Goal: Information Seeking & Learning: Learn about a topic

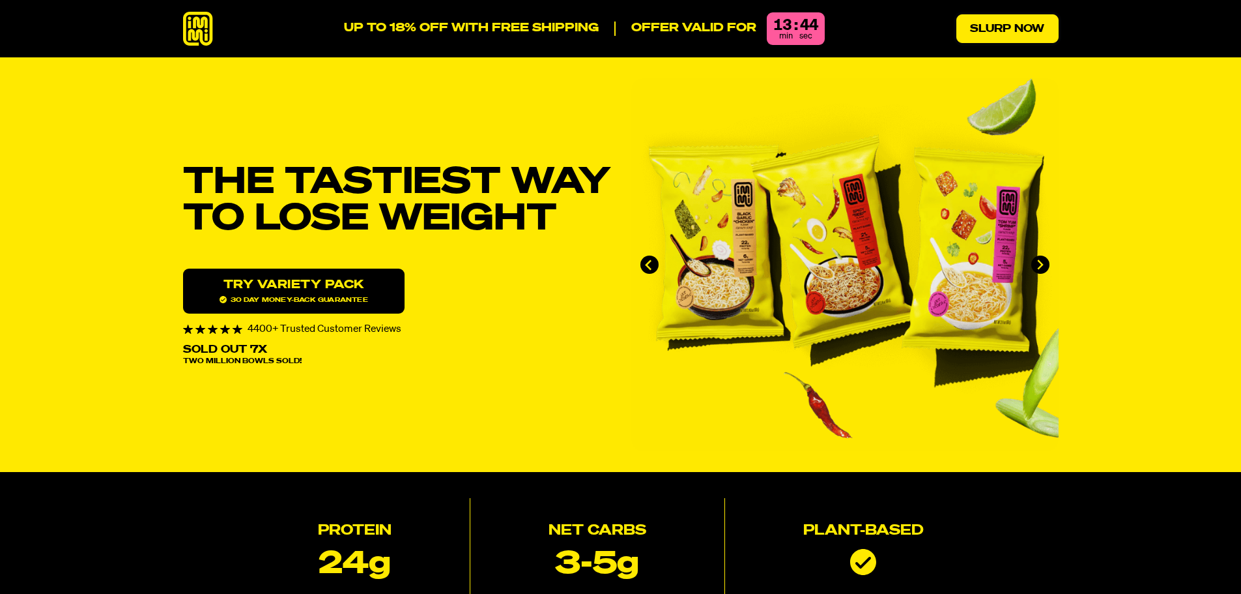
click at [970, 35] on link "Slurp Now" at bounding box center [1008, 28] width 102 height 29
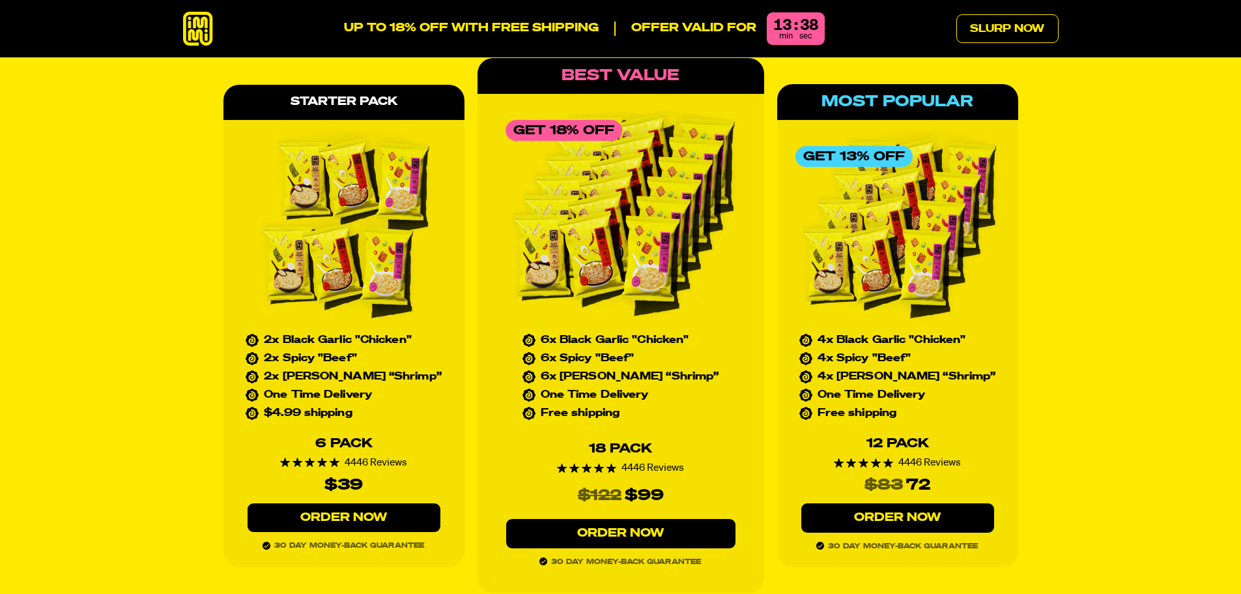
scroll to position [5860, 0]
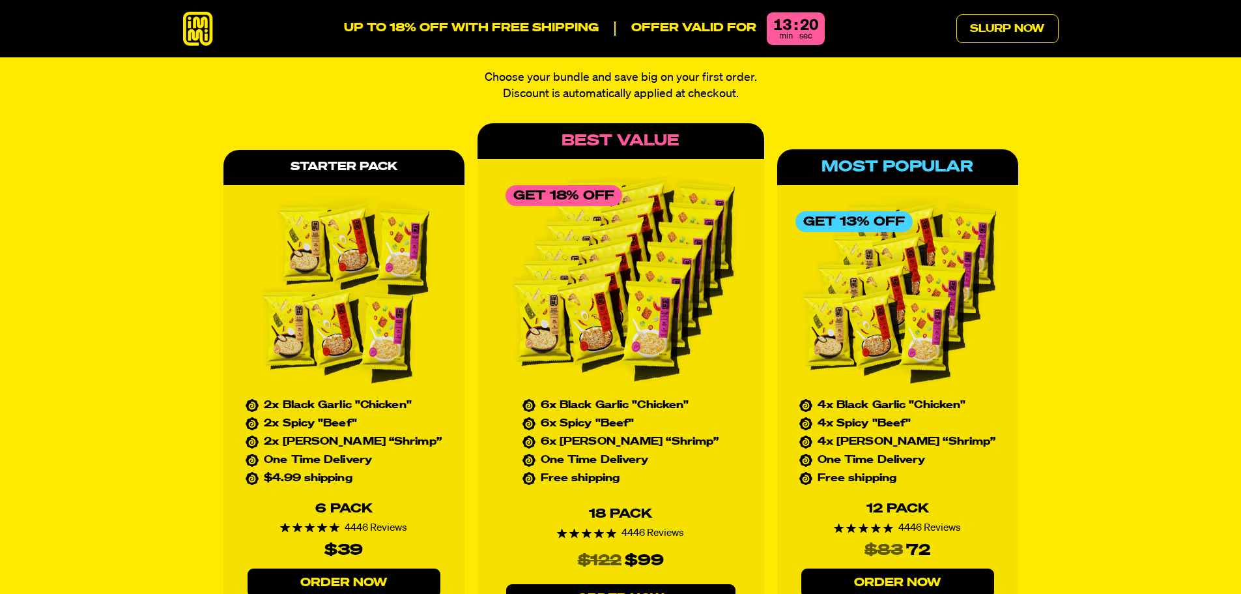
click at [677, 528] on div "4446 Reviews" at bounding box center [620, 533] width 127 height 10
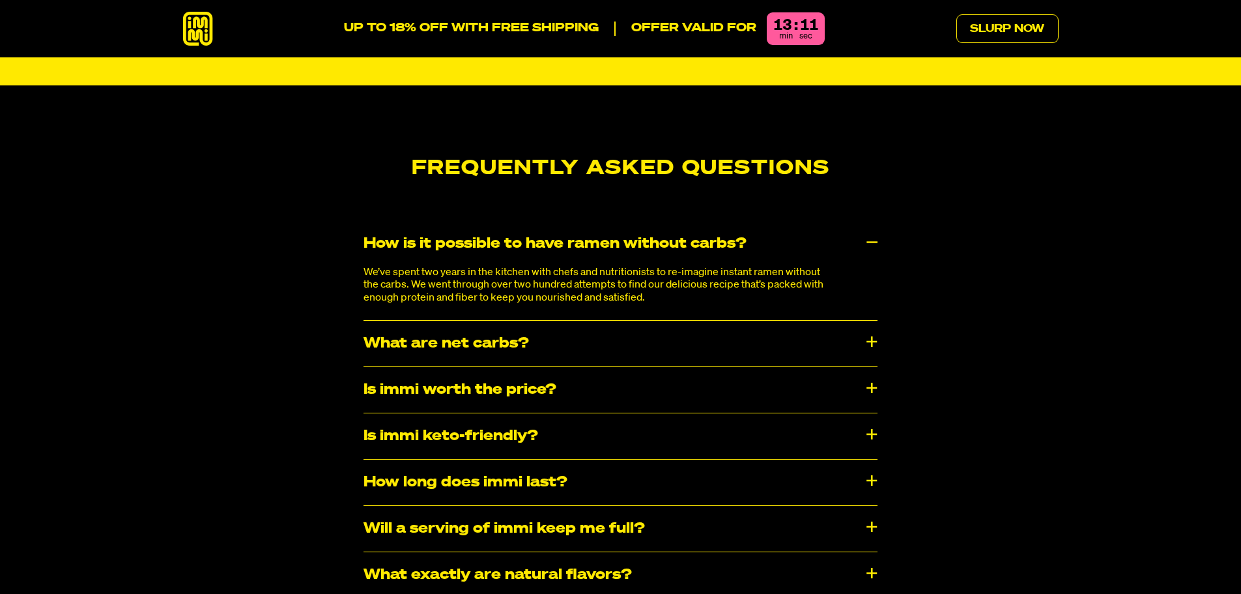
scroll to position [6772, 0]
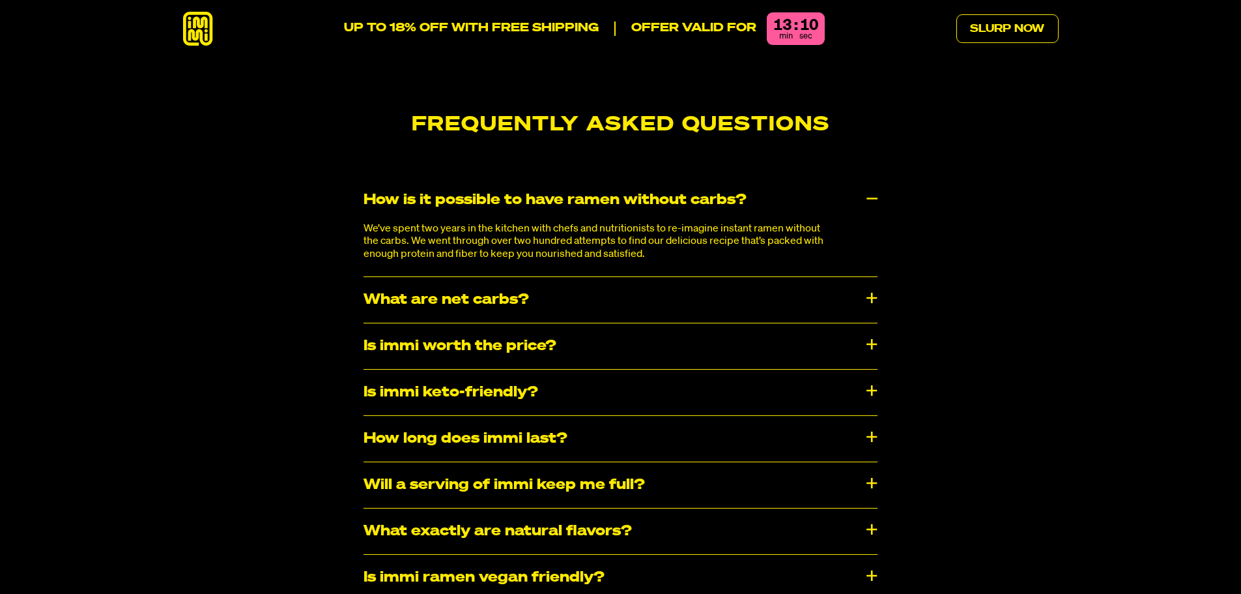
click at [865, 323] on div "Is immi worth the price?" at bounding box center [621, 346] width 514 height 46
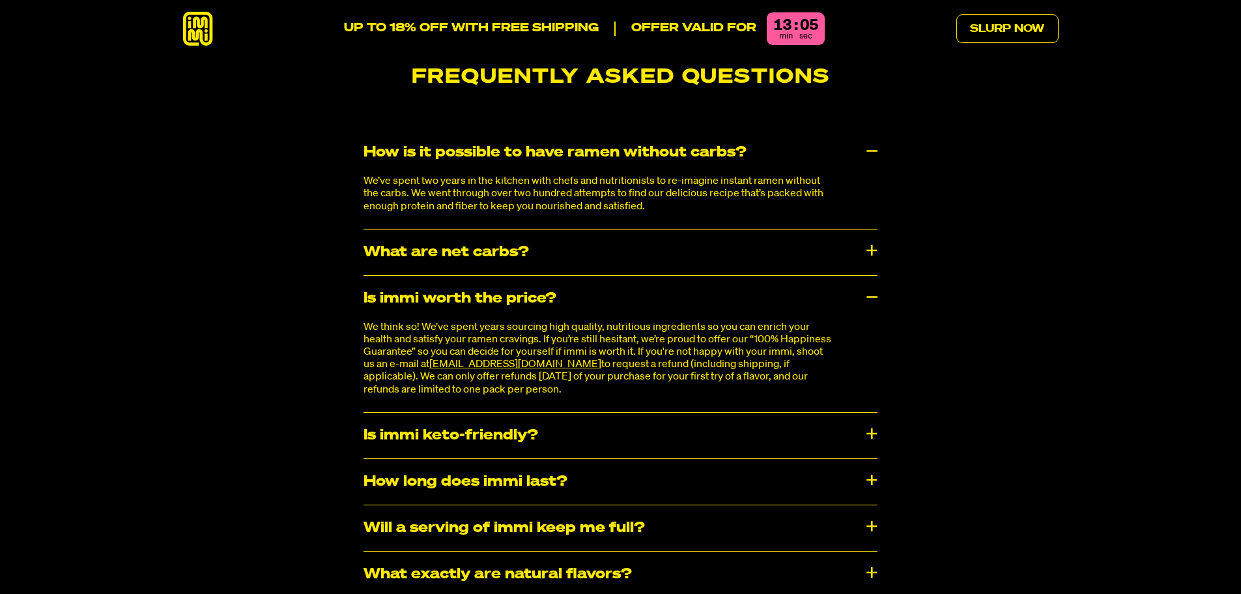
scroll to position [6968, 0]
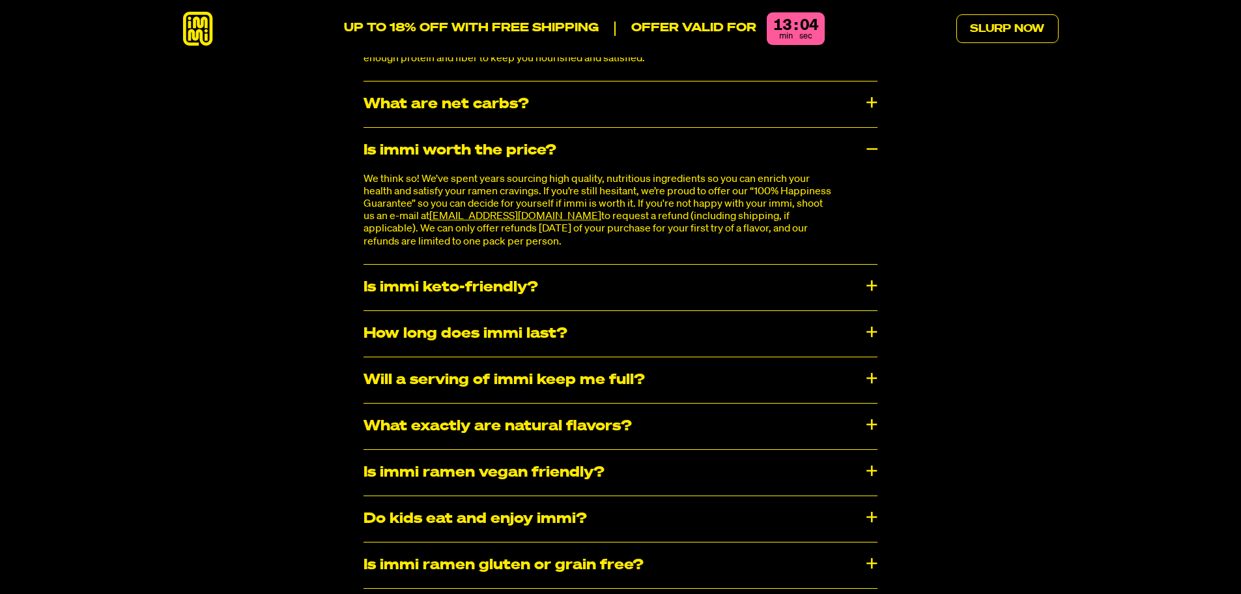
click at [865, 311] on div "How long does immi last?" at bounding box center [621, 334] width 514 height 46
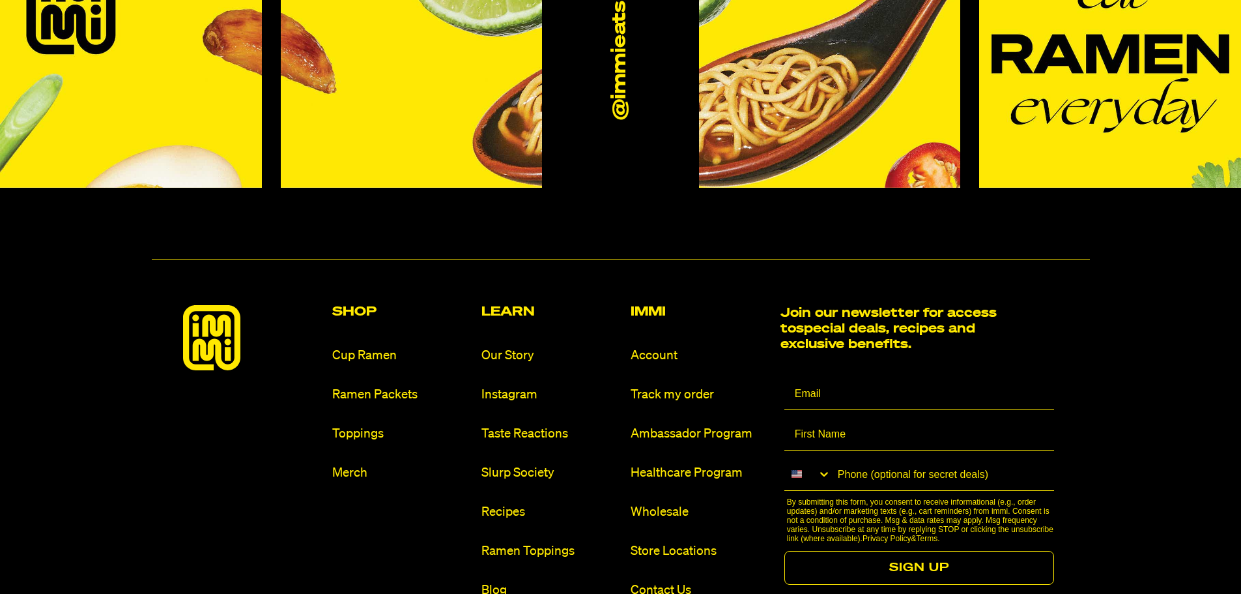
scroll to position [7880, 0]
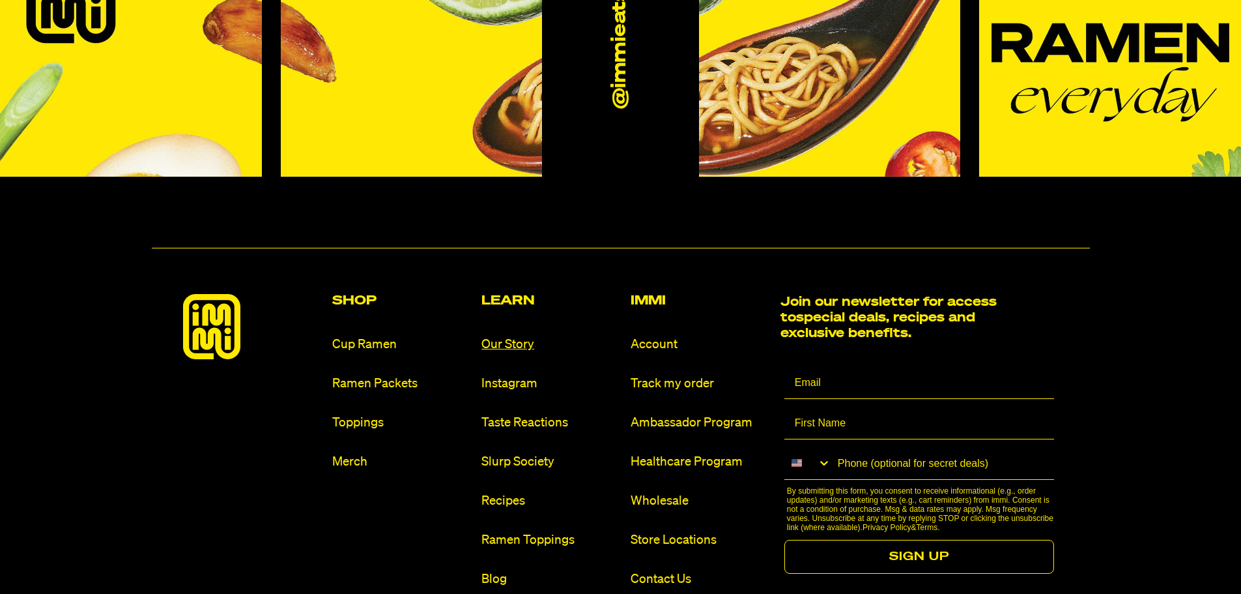
click at [519, 336] on link "Our Story" at bounding box center [551, 345] width 139 height 18
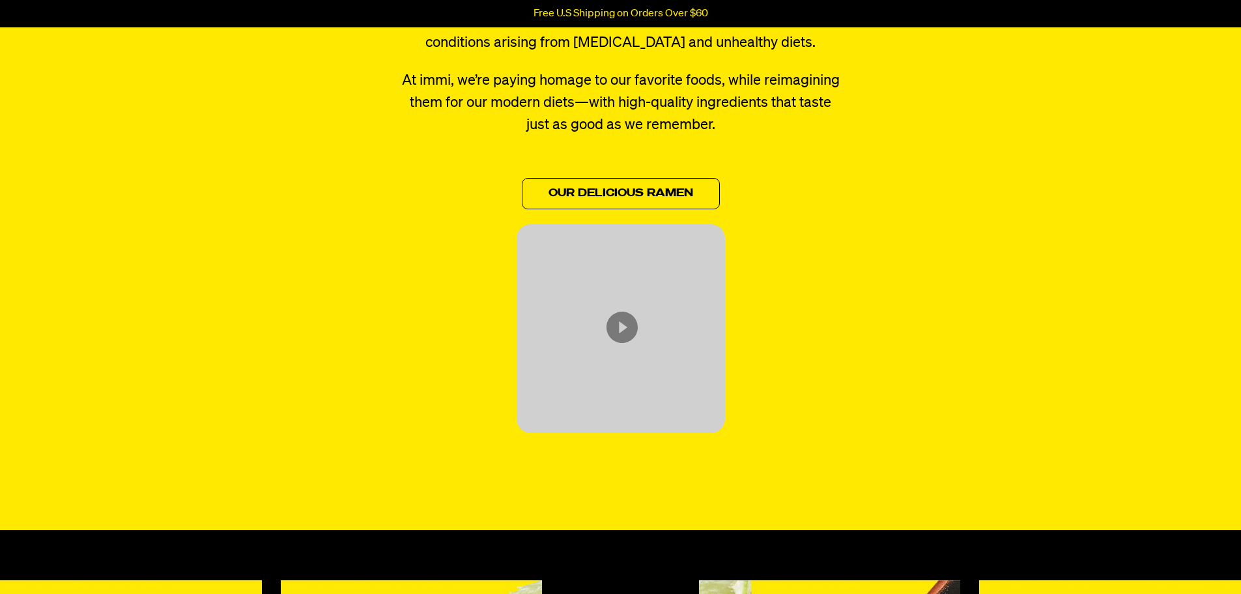
scroll to position [652, 0]
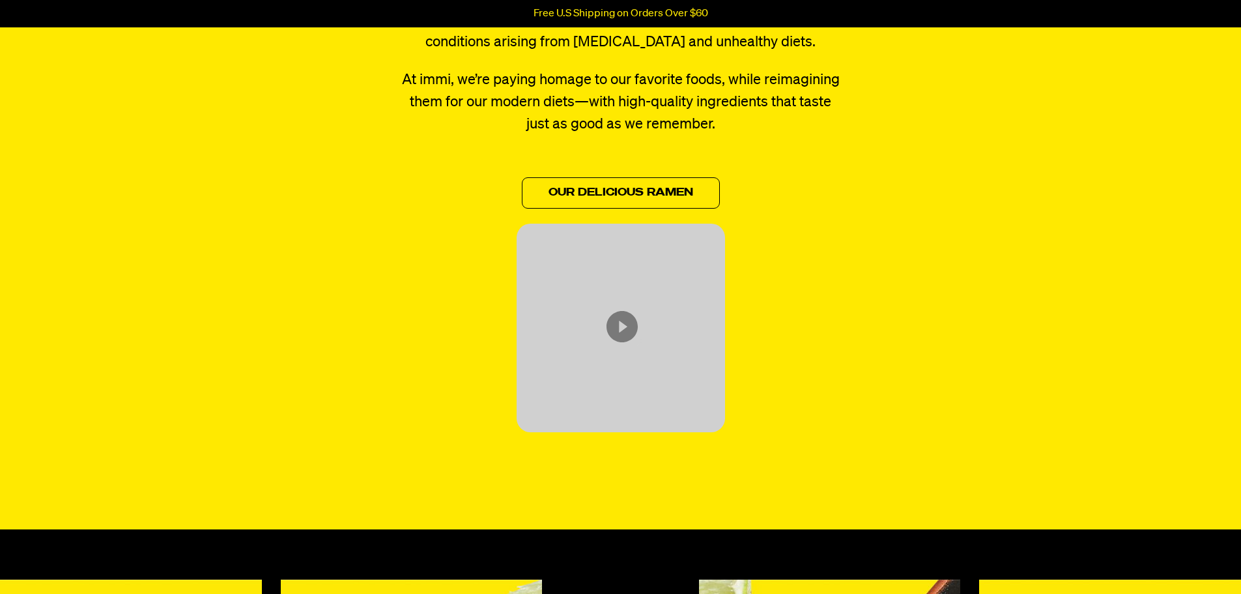
click at [615, 323] on icon "Content from Archive App" at bounding box center [622, 326] width 31 height 31
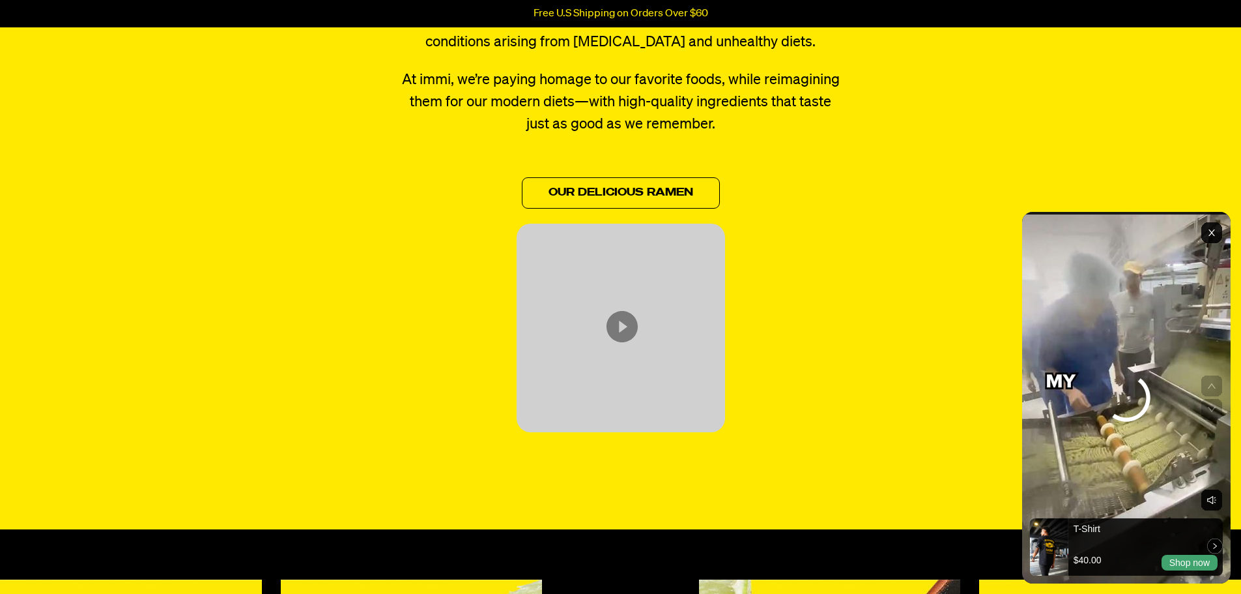
click at [1212, 231] on rect "Exit" at bounding box center [1212, 232] width 21 height 21
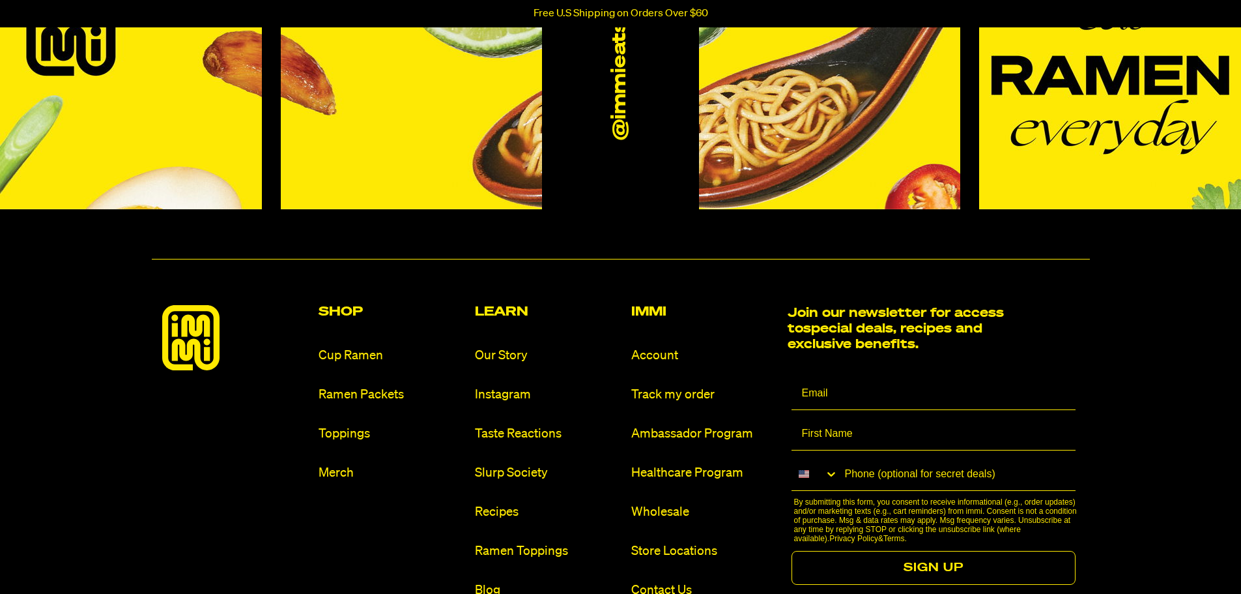
scroll to position [1368, 0]
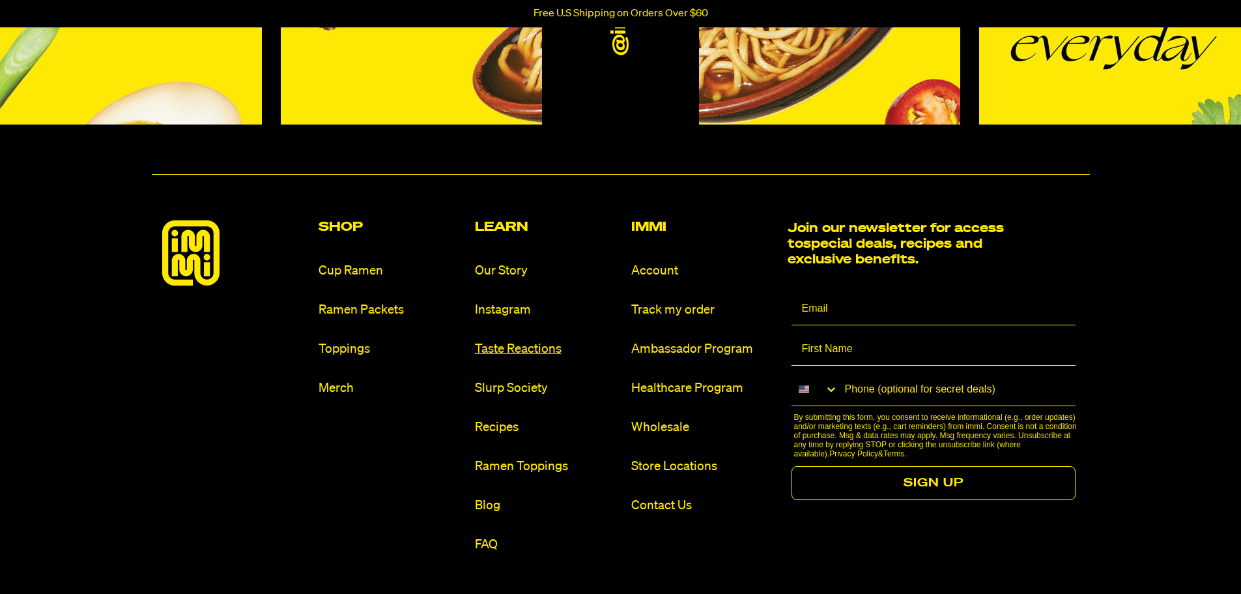
click at [540, 348] on link "Taste Reactions" at bounding box center [548, 349] width 146 height 18
click at [515, 394] on link "Slurp Society" at bounding box center [548, 388] width 146 height 18
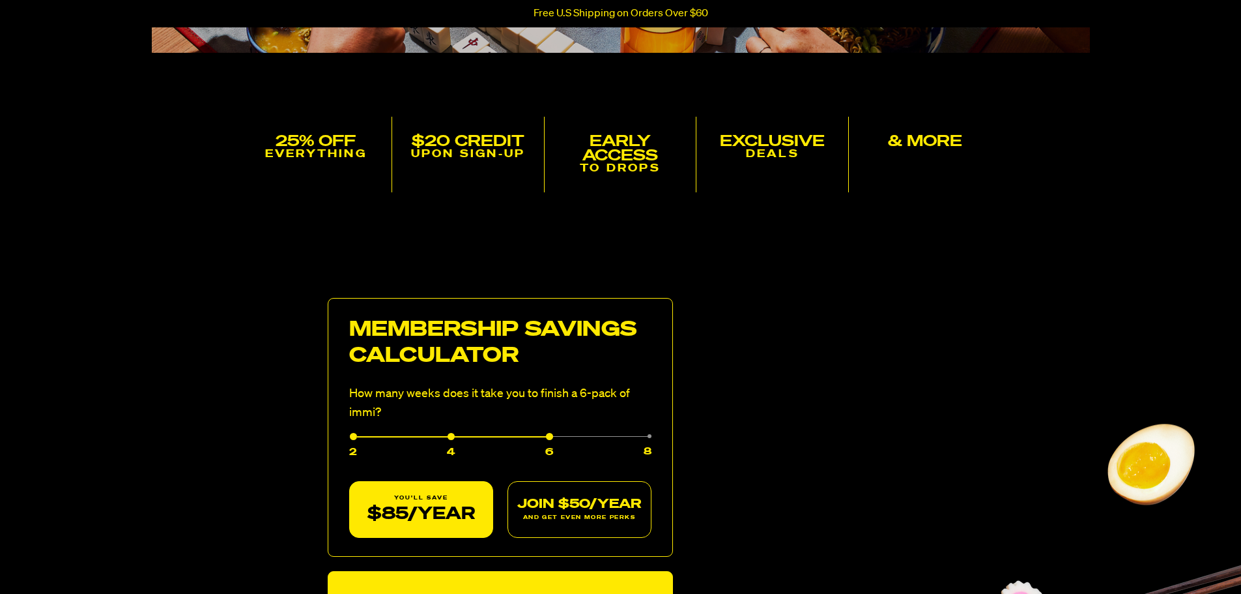
scroll to position [456, 0]
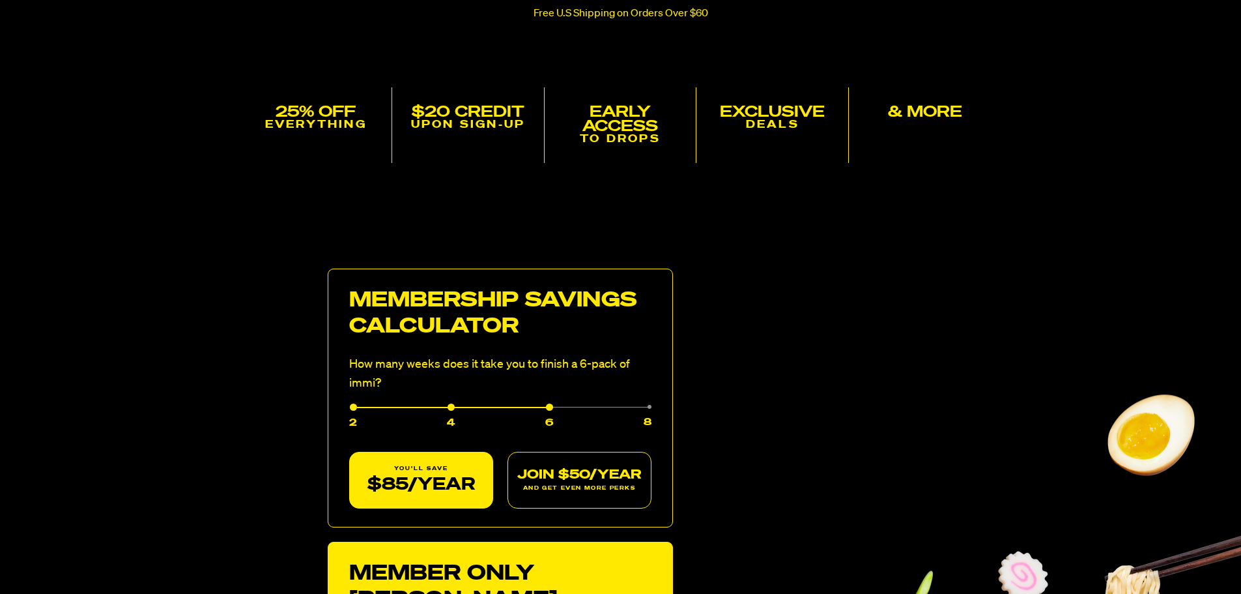
click at [452, 407] on div "4" at bounding box center [406, 419] width 98 height 24
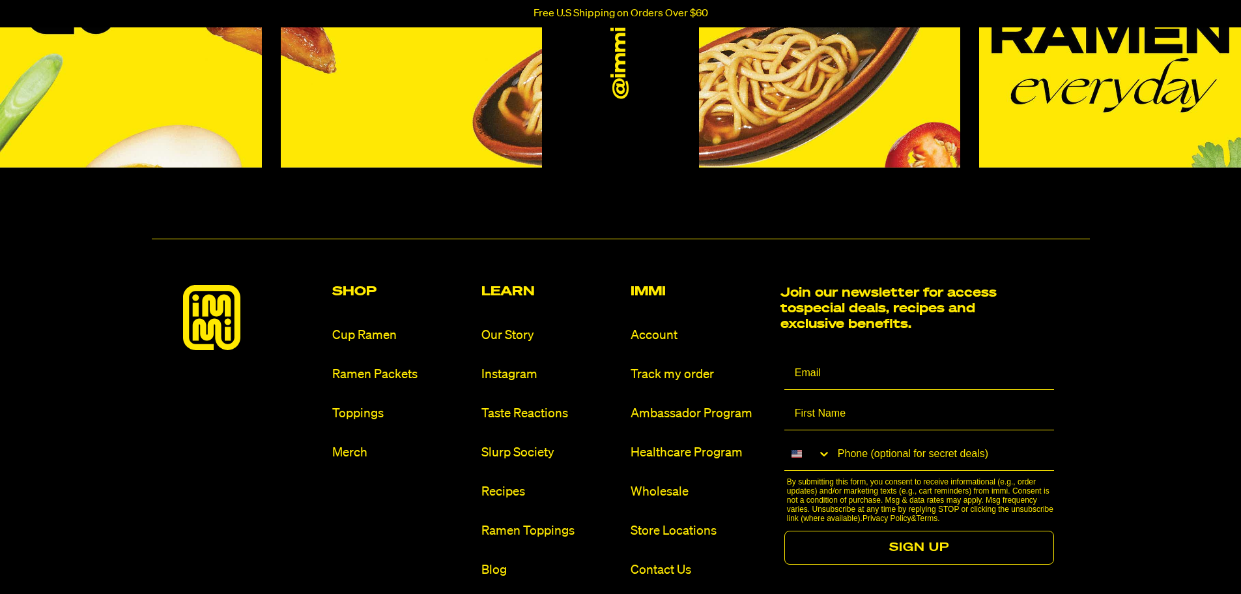
scroll to position [2816, 0]
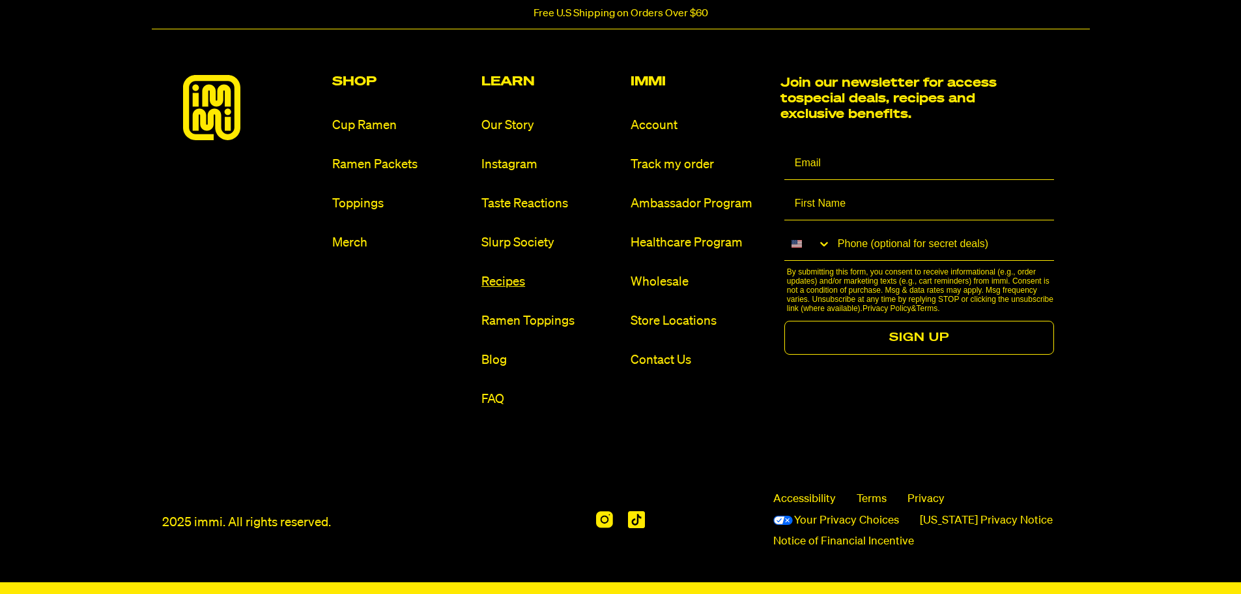
click at [506, 273] on link "Recipes" at bounding box center [551, 282] width 139 height 18
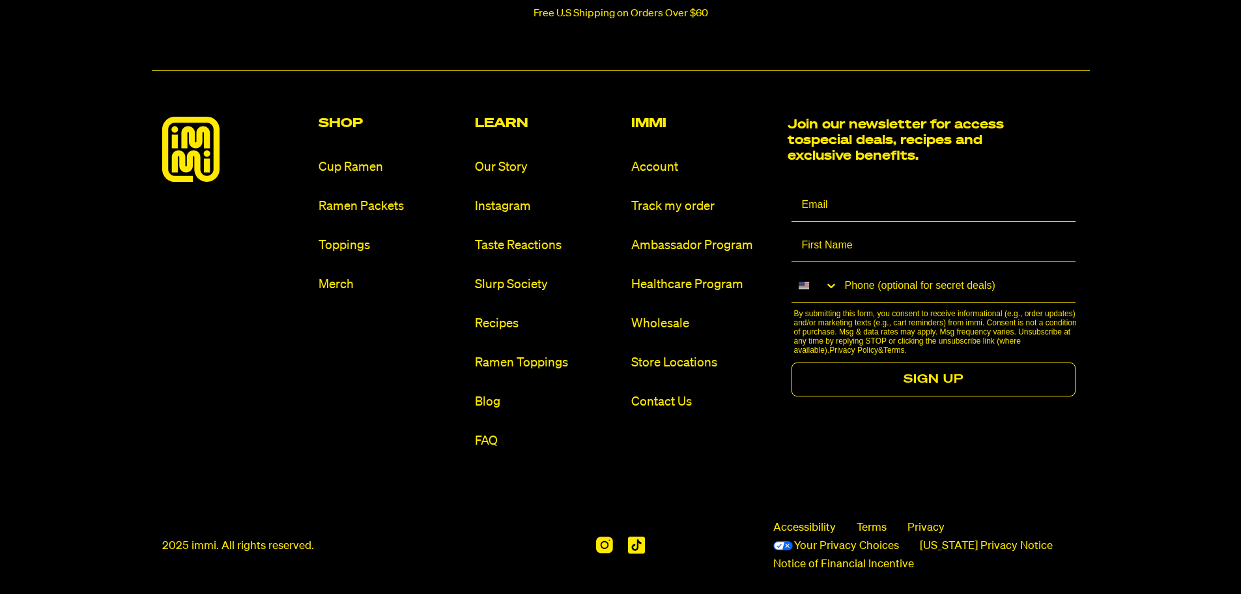
scroll to position [1629, 0]
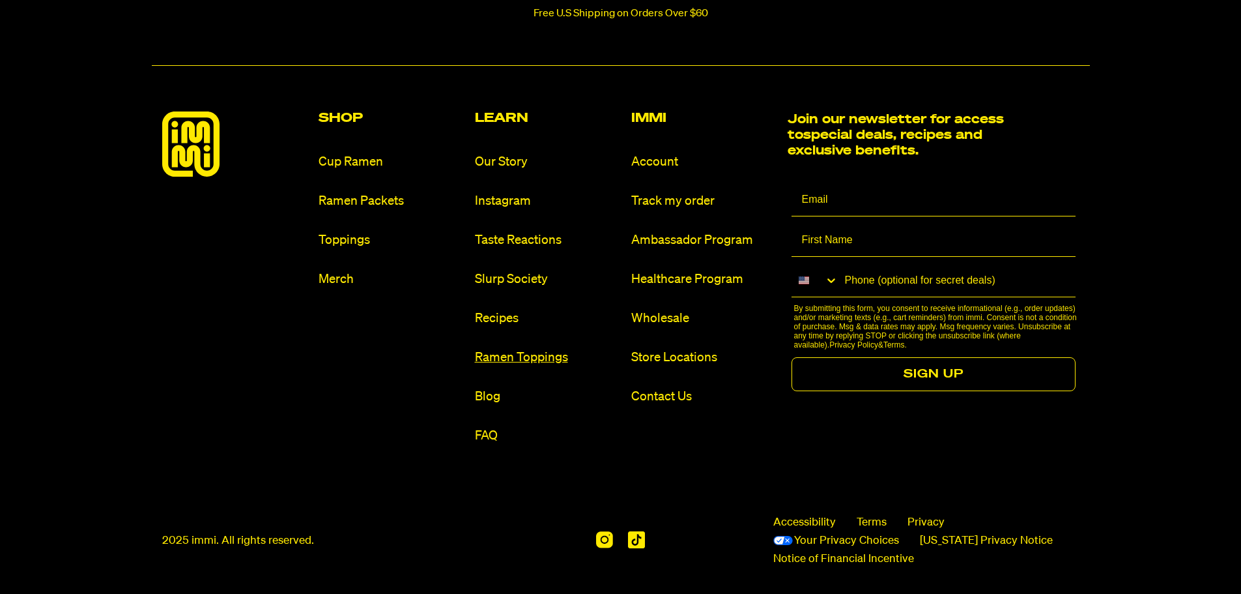
click at [495, 358] on link "Ramen Toppings" at bounding box center [548, 358] width 146 height 18
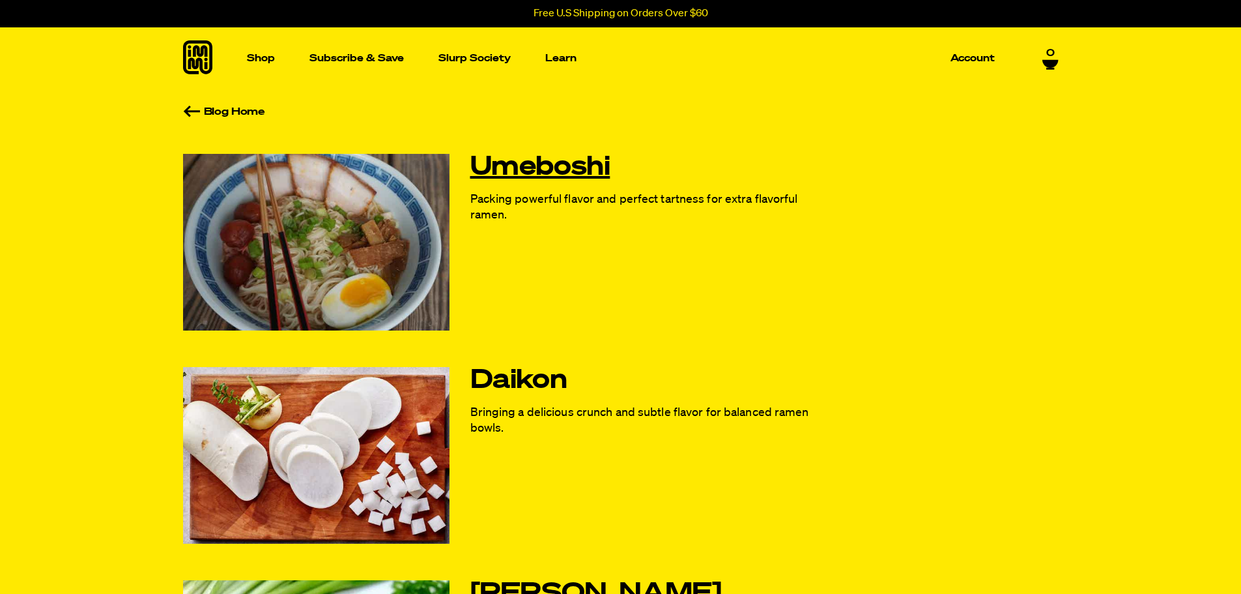
click at [519, 164] on link "Umeboshi" at bounding box center [650, 167] width 360 height 27
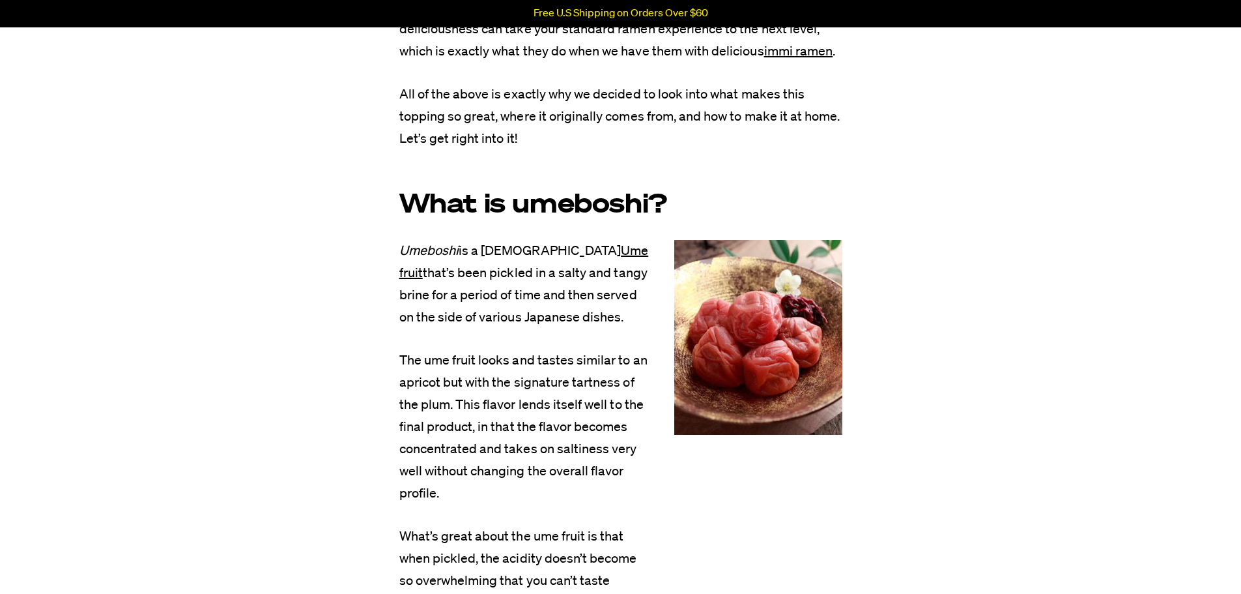
scroll to position [652, 0]
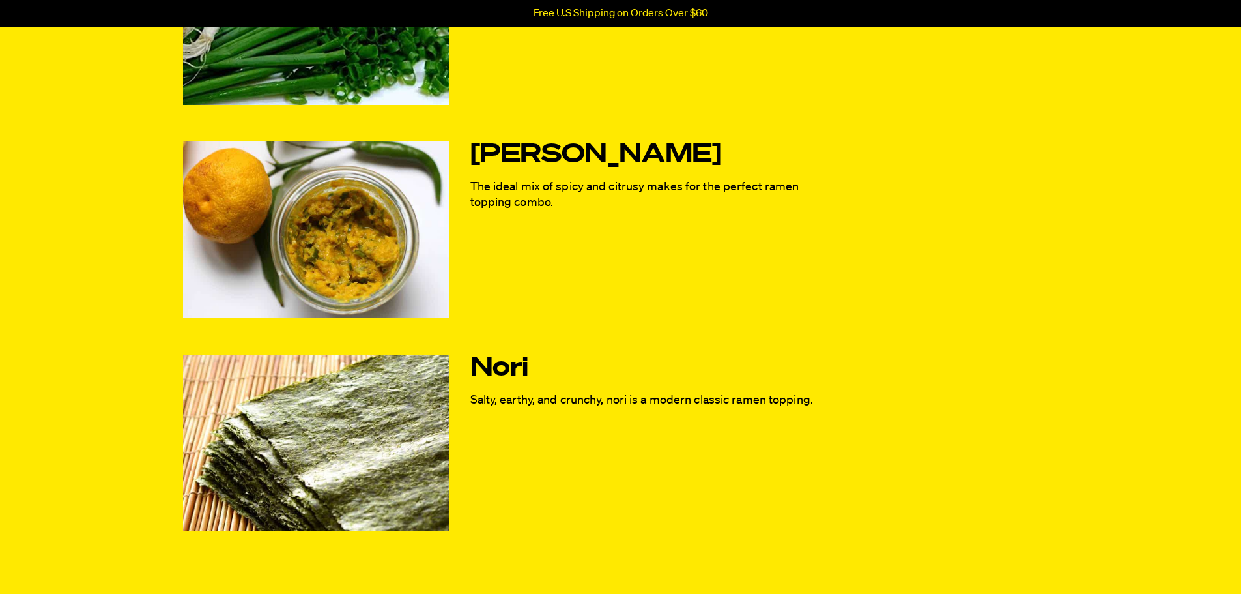
scroll to position [977, 0]
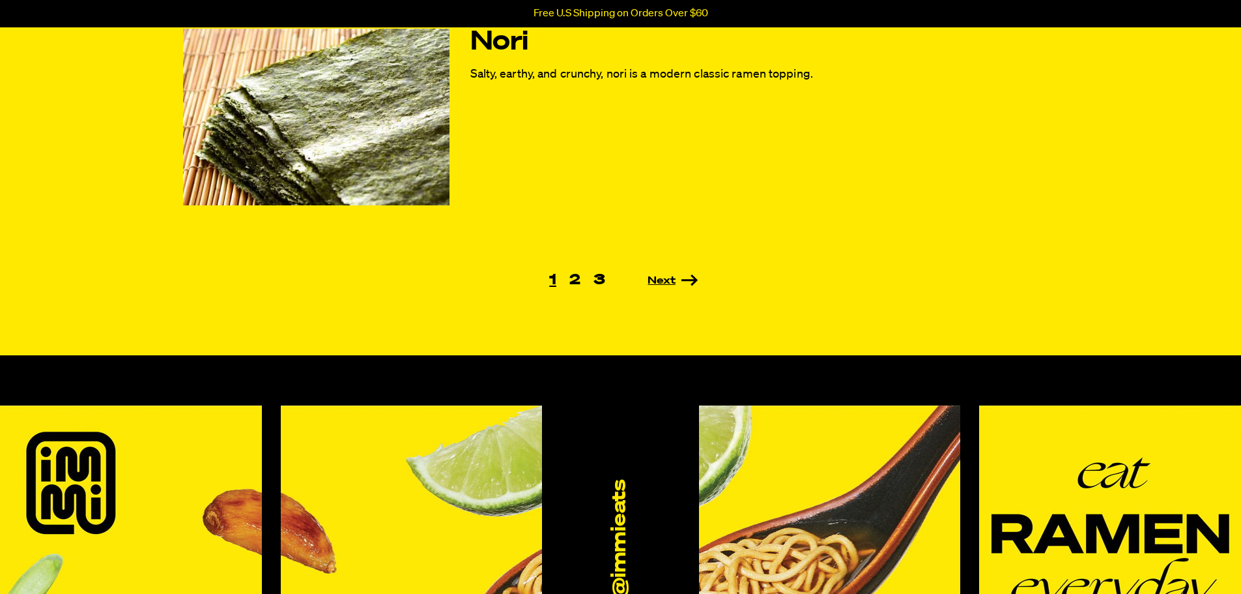
click at [650, 278] on link "Next" at bounding box center [654, 281] width 87 height 10
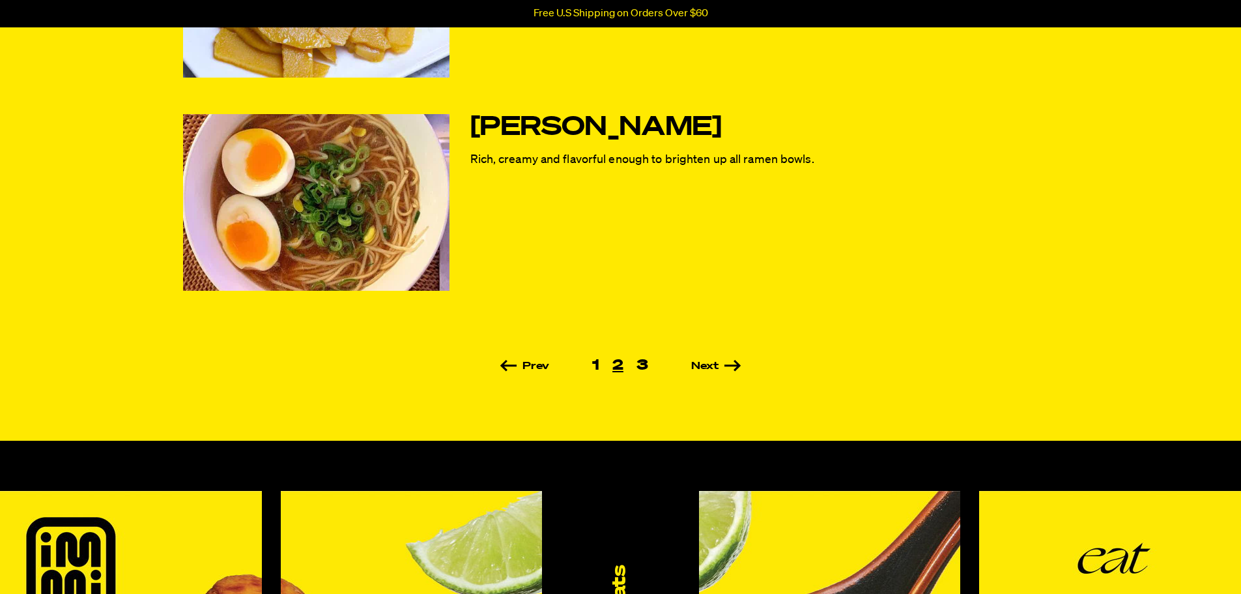
scroll to position [912, 0]
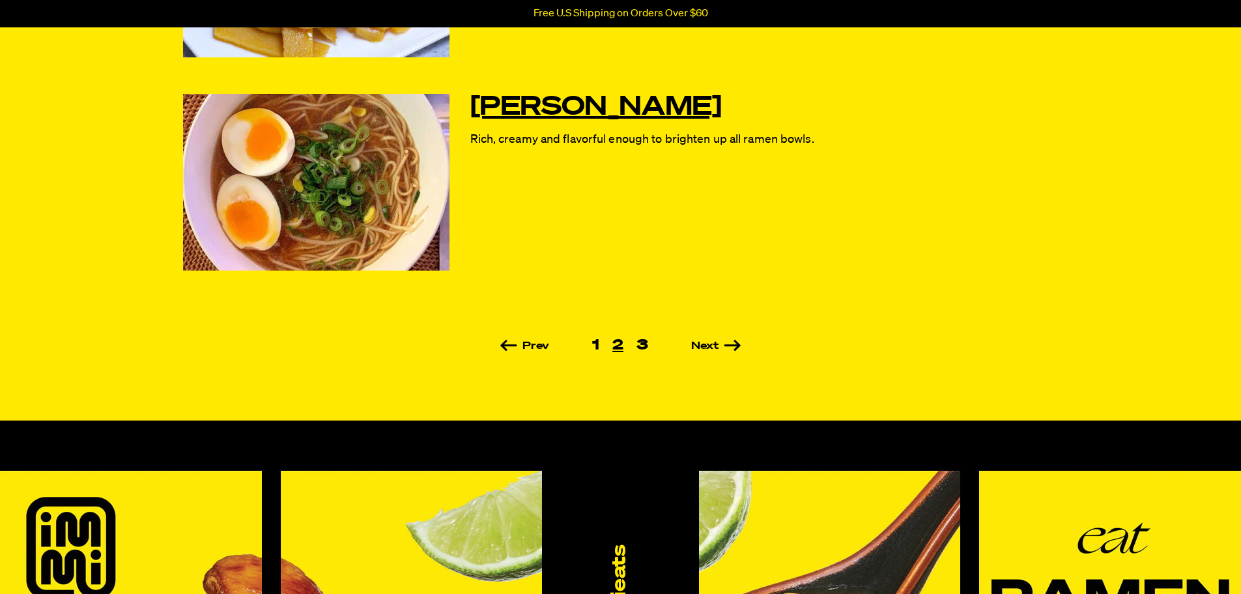
click at [553, 108] on link "Ajitsuke Tamago" at bounding box center [650, 107] width 360 height 27
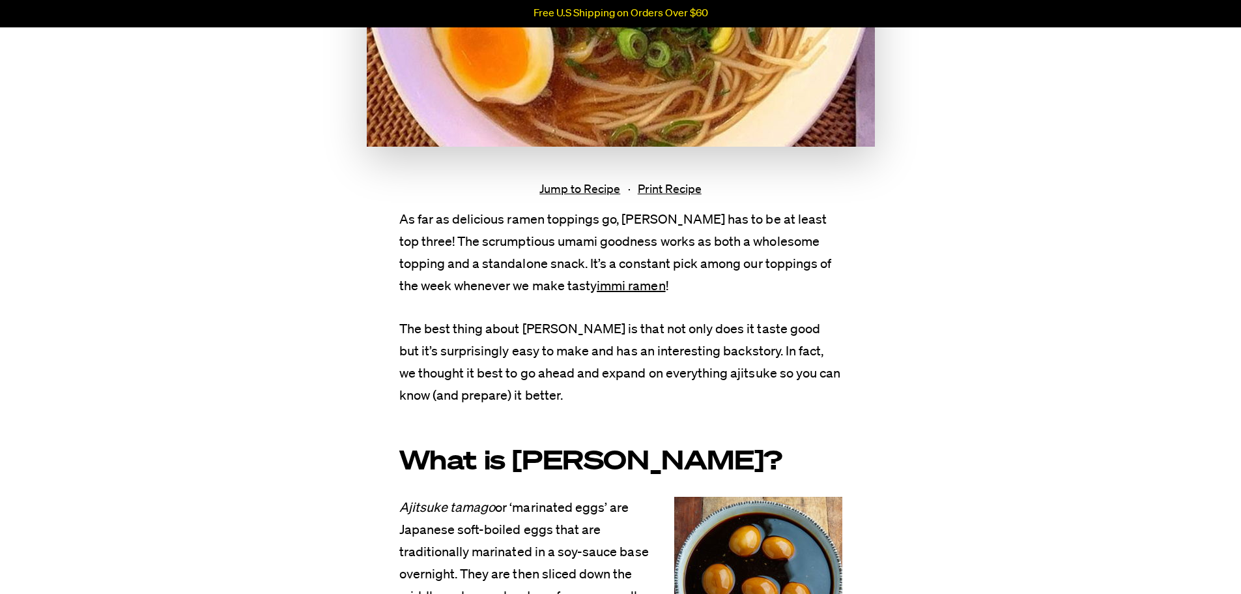
scroll to position [586, 0]
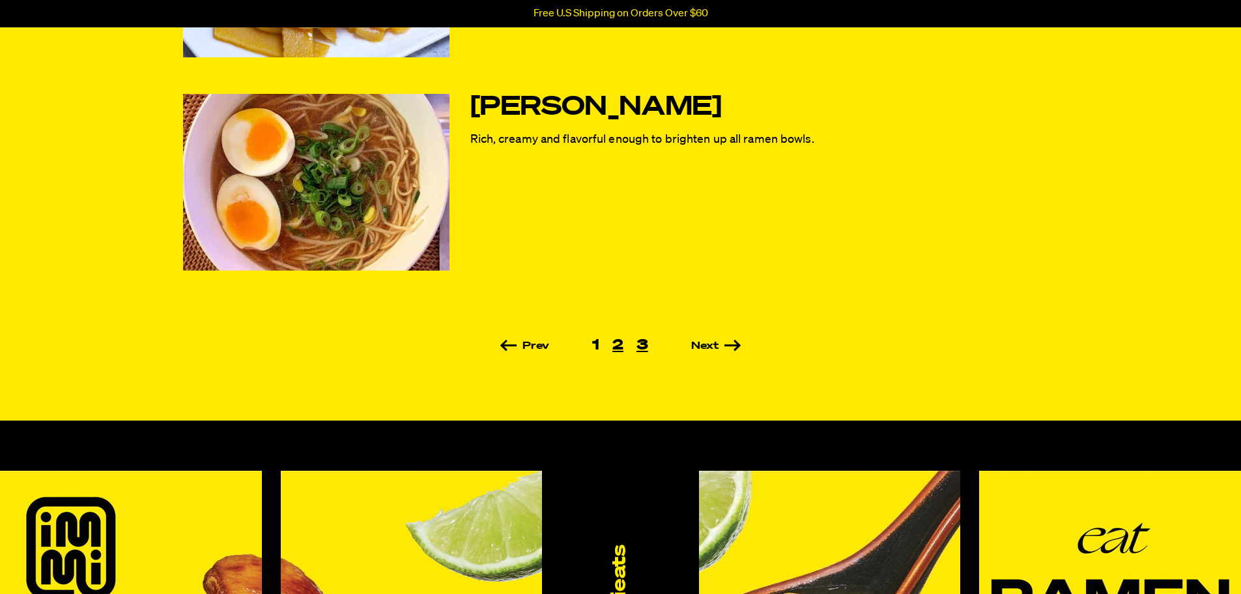
click at [642, 346] on link "3" at bounding box center [642, 345] width 25 height 14
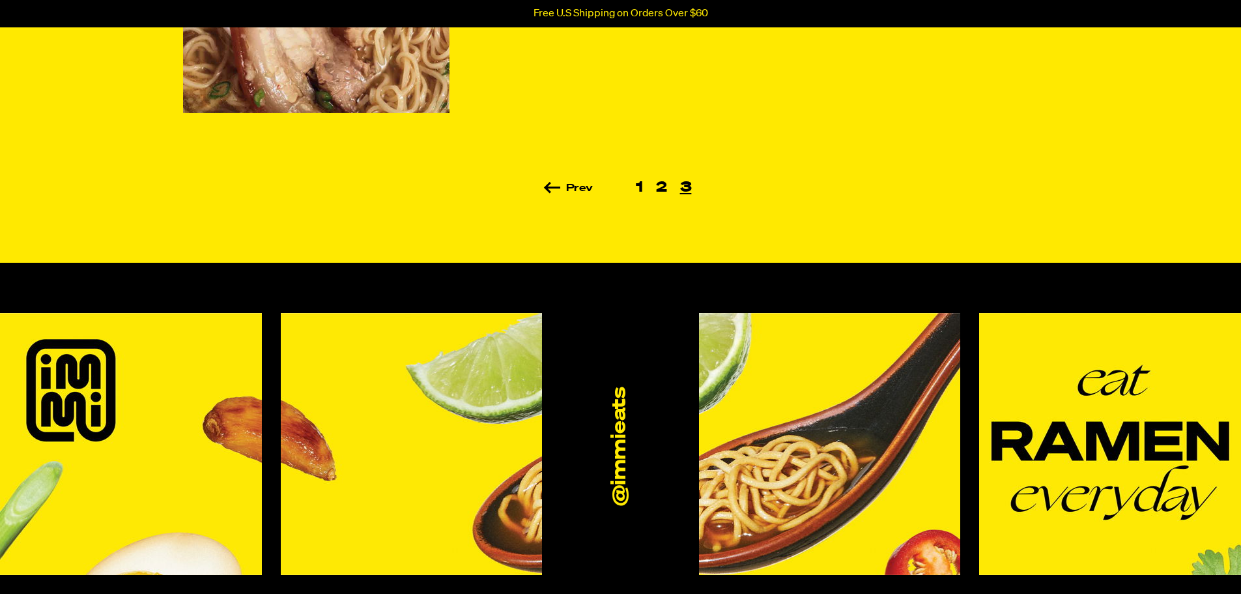
scroll to position [977, 0]
